Goal: Information Seeking & Learning: Learn about a topic

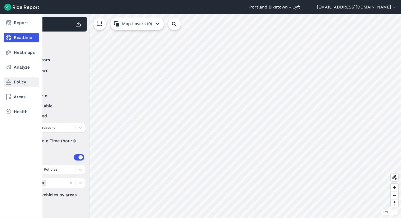
click at [20, 84] on link "Policy" at bounding box center [21, 82] width 35 height 10
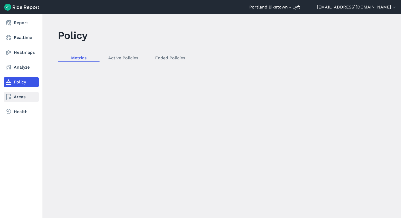
click at [14, 98] on link "Areas" at bounding box center [21, 97] width 35 height 10
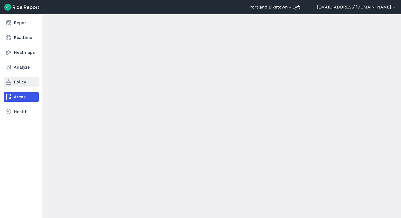
click at [19, 83] on link "Policy" at bounding box center [21, 82] width 35 height 10
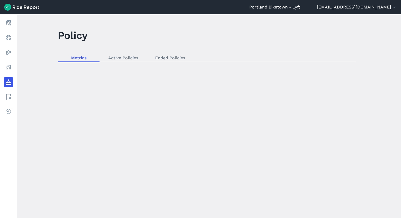
click at [121, 58] on div "loading" at bounding box center [209, 116] width 384 height 204
click at [113, 58] on div "loading" at bounding box center [209, 116] width 384 height 204
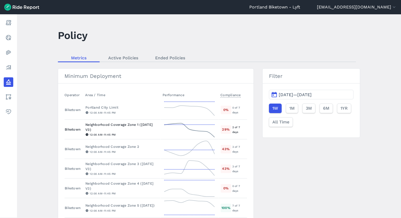
click at [140, 130] on div "Neighborhood Coverage Zone 1 (October 2022 V3)" at bounding box center [121, 127] width 73 height 10
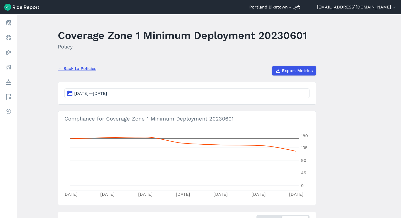
click at [82, 62] on div "← Back to Policies Export Metrics" at bounding box center [187, 69] width 258 height 14
click at [82, 70] on link "← Back to Policies" at bounding box center [77, 68] width 38 height 6
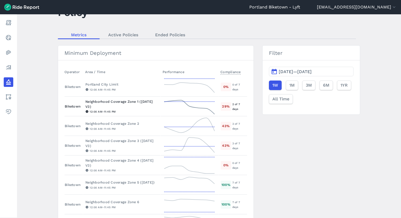
scroll to position [26, 0]
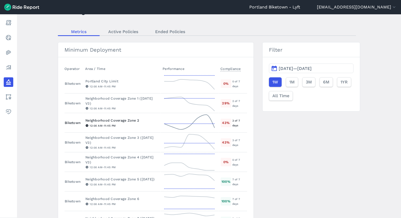
click at [134, 120] on div "Neighborhood Coverage Zone 2" at bounding box center [121, 120] width 73 height 5
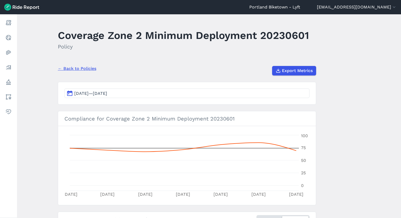
click at [84, 69] on link "← Back to Policies" at bounding box center [77, 68] width 38 height 6
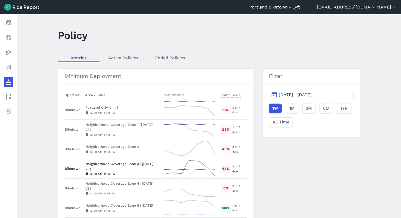
click at [142, 175] on div "12:00 AM - 11:45 PM" at bounding box center [121, 173] width 73 height 5
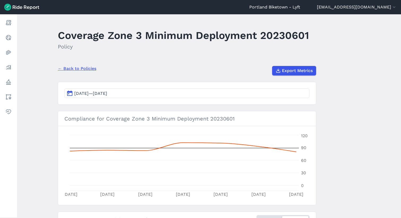
click at [83, 68] on link "← Back to Policies" at bounding box center [77, 68] width 38 height 6
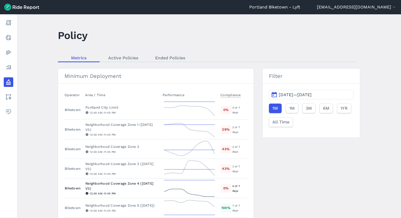
click at [142, 187] on div "Neighborhood Coverage Zone 4 (October 2022 V3)" at bounding box center [121, 186] width 73 height 10
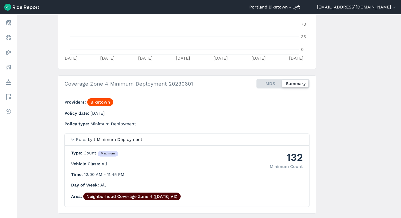
scroll to position [151, 0]
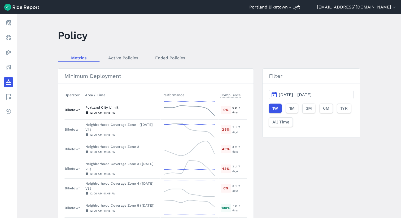
scroll to position [65, 0]
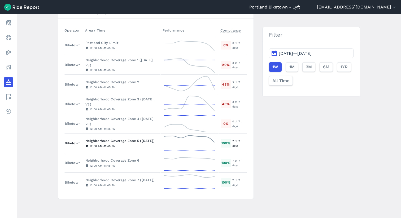
click at [110, 146] on div "12:00 AM - 11:45 PM" at bounding box center [121, 146] width 73 height 5
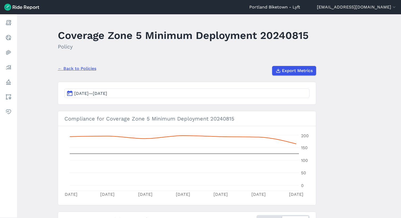
click at [78, 65] on link "← Back to Policies" at bounding box center [77, 68] width 38 height 6
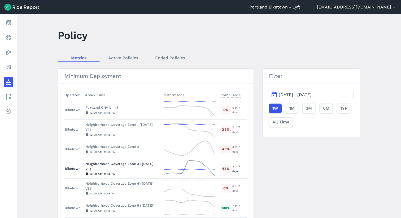
scroll to position [65, 0]
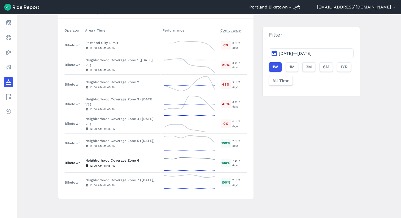
click at [107, 167] on div "12:00 AM - 11:45 PM" at bounding box center [121, 165] width 73 height 5
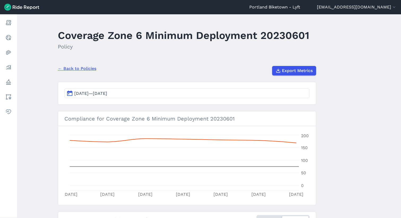
click at [77, 68] on link "← Back to Policies" at bounding box center [77, 68] width 38 height 6
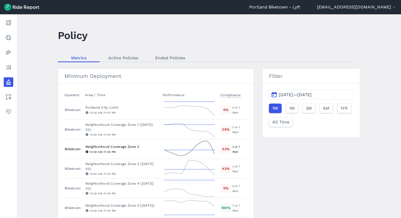
scroll to position [65, 0]
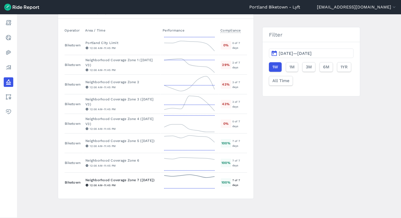
click at [114, 178] on div "Neighborhood Coverage Zone 7 (February 2023)" at bounding box center [121, 180] width 73 height 5
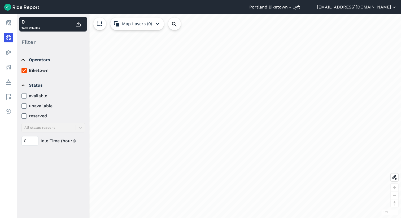
click at [376, 6] on button "[EMAIL_ADDRESS][DOMAIN_NAME]" at bounding box center [357, 7] width 80 height 6
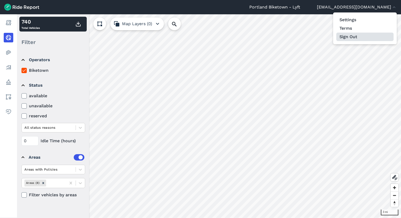
click at [347, 38] on button "Sign Out" at bounding box center [364, 37] width 57 height 8
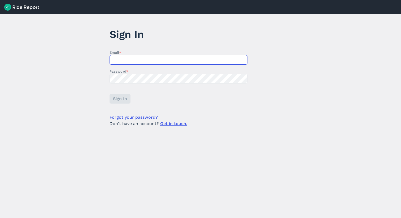
click at [141, 60] on input "Email *" at bounding box center [178, 60] width 138 height 10
click at [165, 64] on input "Email *" at bounding box center [178, 60] width 138 height 10
type input "[EMAIL_ADDRESS][DOMAIN_NAME]"
click at [113, 105] on form "Email * [EMAIL_ADDRESS][DOMAIN_NAME] Password * Sign In Forgot your password? D…" at bounding box center [178, 88] width 138 height 77
click at [113, 102] on span "Sign In" at bounding box center [120, 99] width 14 height 6
